Goal: Check status: Check status

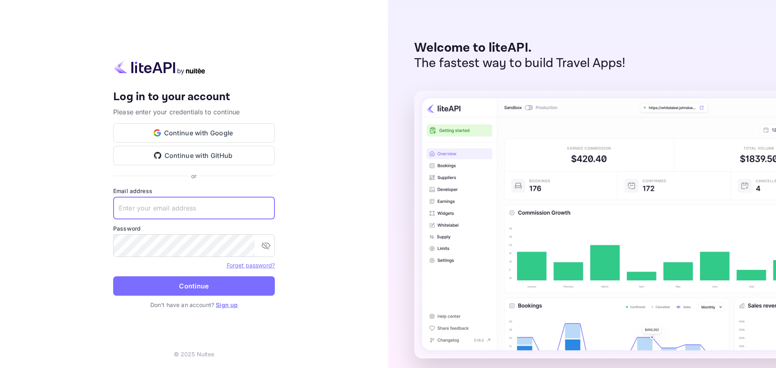
click at [174, 205] on input "text" at bounding box center [194, 208] width 162 height 23
paste input "[EMAIL_ADDRESS][DOMAIN_NAME]"
type input "[EMAIL_ADDRESS][DOMAIN_NAME]"
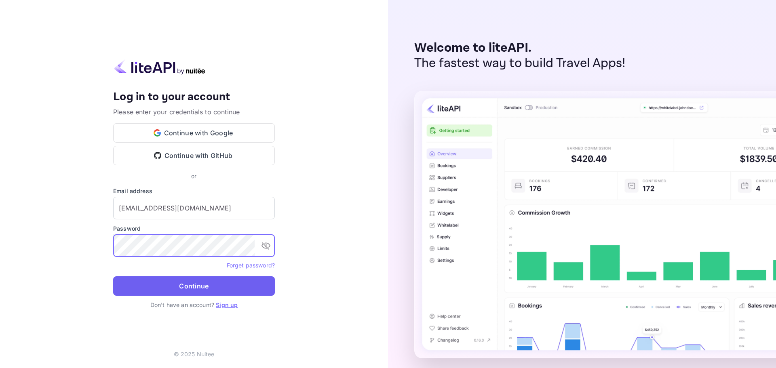
click at [171, 291] on button "Continue" at bounding box center [194, 285] width 162 height 19
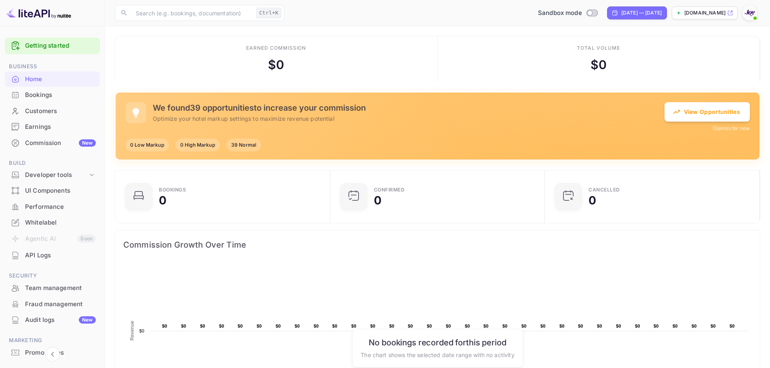
scroll to position [6, 6]
drag, startPoint x: 40, startPoint y: 97, endPoint x: 201, endPoint y: 96, distance: 161.3
click at [40, 96] on div "Bookings" at bounding box center [60, 95] width 71 height 9
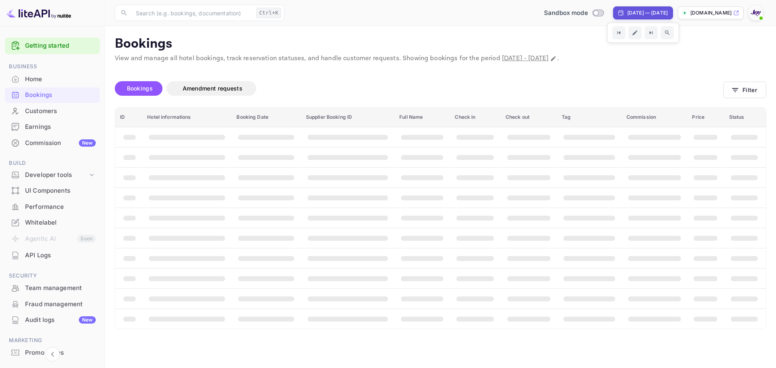
click at [627, 12] on div "[DATE] — [DATE]" at bounding box center [647, 12] width 40 height 7
select select "8"
select select "2025"
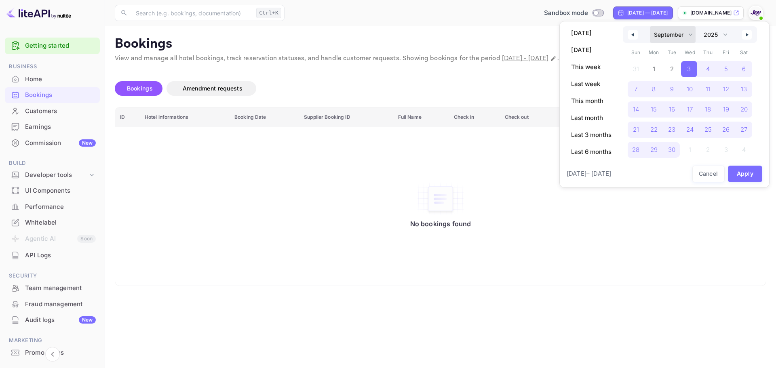
click at [688, 33] on select "January February March April May June July August September October November De…" at bounding box center [673, 34] width 46 height 17
select select "0"
click at [650, 26] on select "January February March April May June July August September October November De…" at bounding box center [673, 34] width 46 height 17
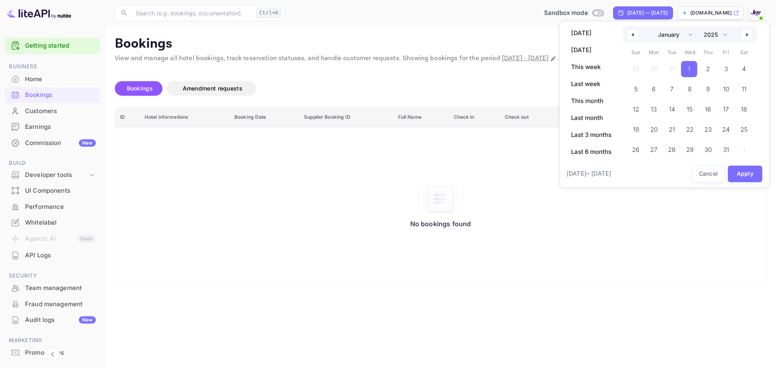
click at [694, 67] on span "1" at bounding box center [689, 69] width 16 height 16
click at [728, 34] on select "2030 2029 2028 2027 2026 2025 2024 2023 2022 2021 2020 2019 2018 2017 2016 2015…" at bounding box center [715, 34] width 31 height 17
click at [700, 26] on select "2030 2029 2028 2027 2026 2025 2024 2023 2022 2021 2020 2019 2018 2017 2016 2015…" at bounding box center [715, 34] width 31 height 17
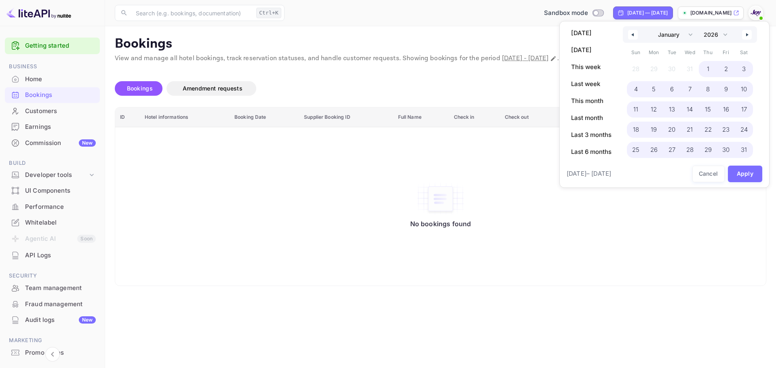
click at [743, 151] on span "31" at bounding box center [744, 150] width 6 height 15
select select "2025"
click at [744, 181] on button "Apply" at bounding box center [745, 174] width 35 height 17
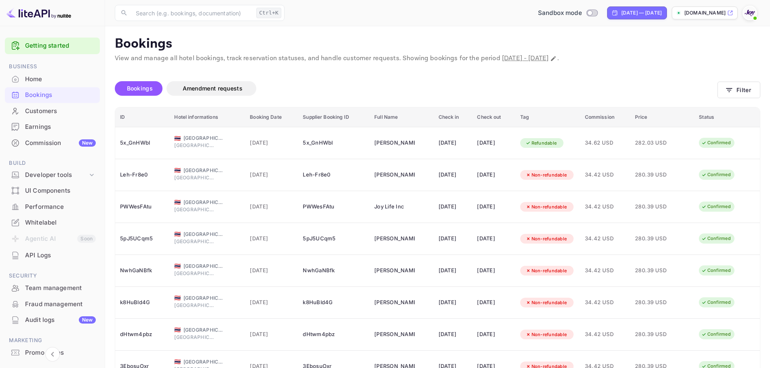
drag, startPoint x: 44, startPoint y: 97, endPoint x: 153, endPoint y: 96, distance: 109.5
click at [44, 96] on div "Bookings" at bounding box center [60, 95] width 71 height 9
